Goal: Transaction & Acquisition: Obtain resource

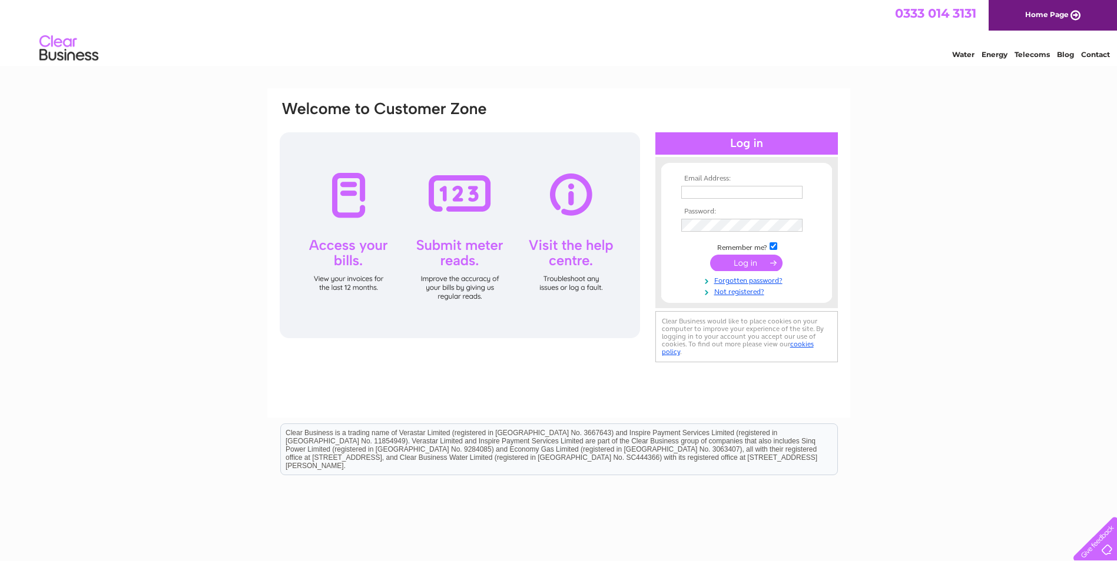
click at [695, 190] on input "text" at bounding box center [741, 192] width 121 height 13
type input "karen.freeburn@kelvincontrols.co.uk"
click at [710, 256] on input "submit" at bounding box center [746, 264] width 72 height 16
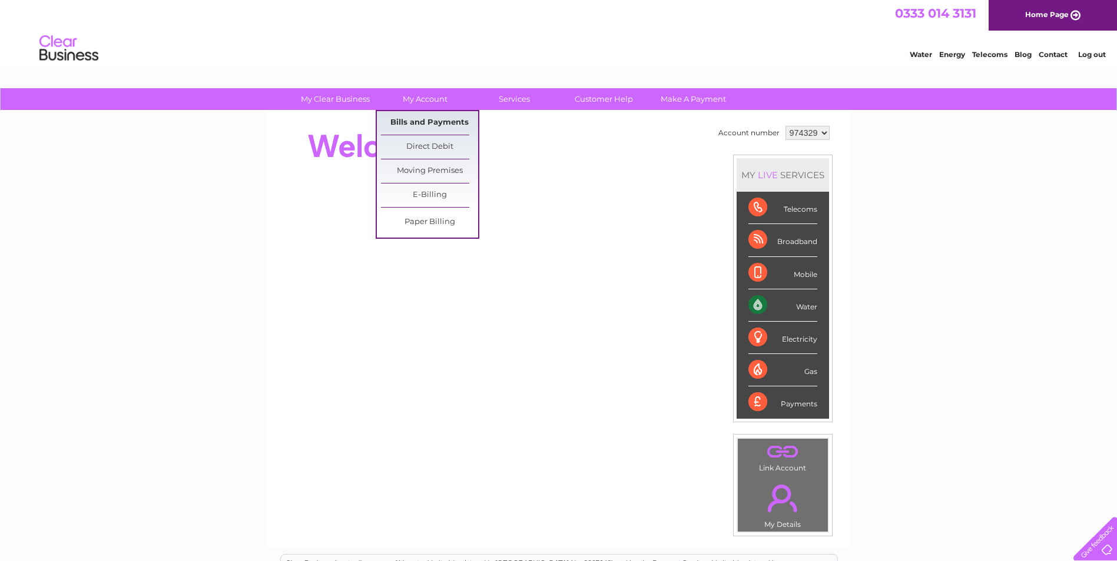
click at [420, 125] on link "Bills and Payments" at bounding box center [429, 123] width 97 height 24
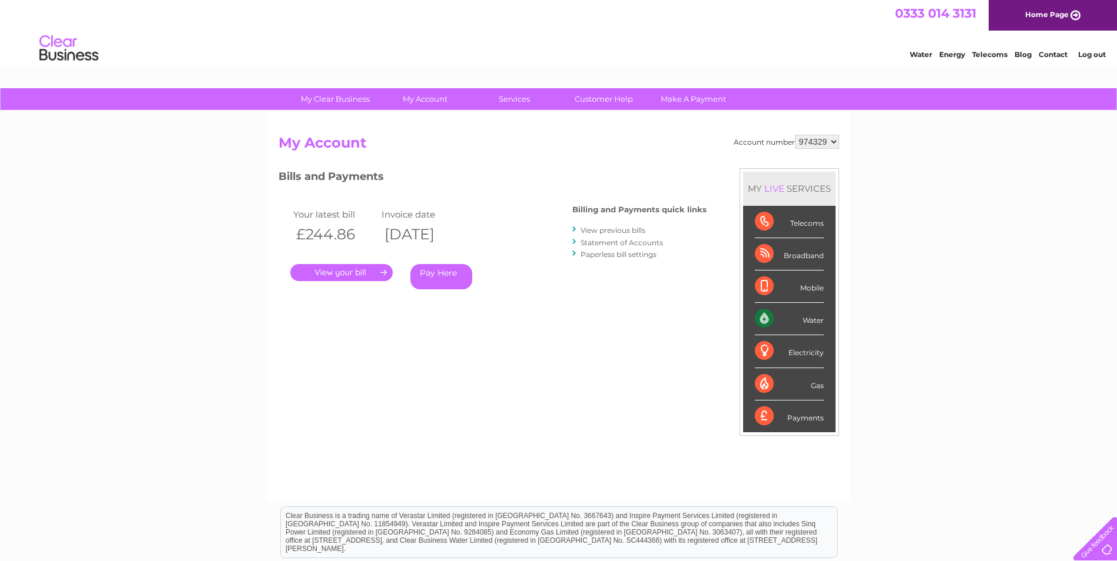
click at [342, 273] on link "." at bounding box center [341, 272] width 102 height 17
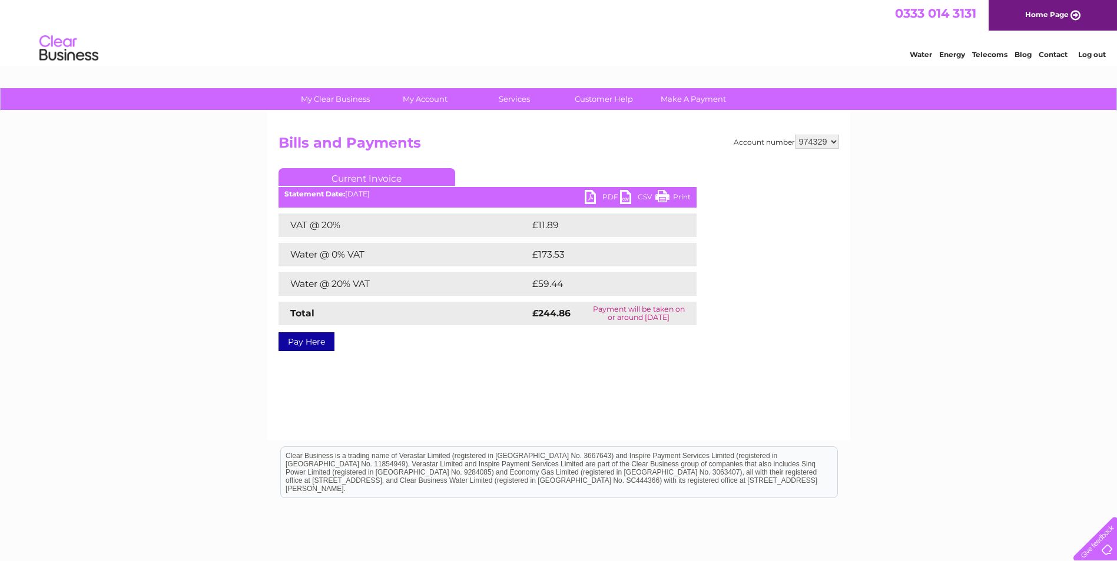
click at [604, 197] on link "PDF" at bounding box center [601, 198] width 35 height 17
click at [1089, 57] on link "Log out" at bounding box center [1092, 54] width 28 height 9
